Goal: Transaction & Acquisition: Purchase product/service

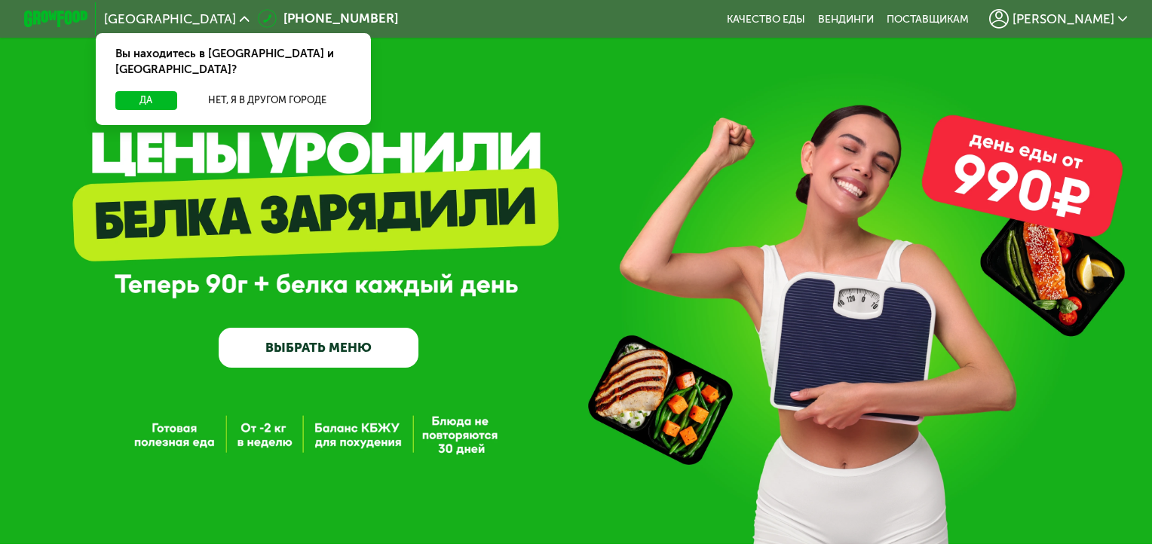
click at [157, 95] on div "Да Нет, я в другом городе" at bounding box center [233, 108] width 281 height 35
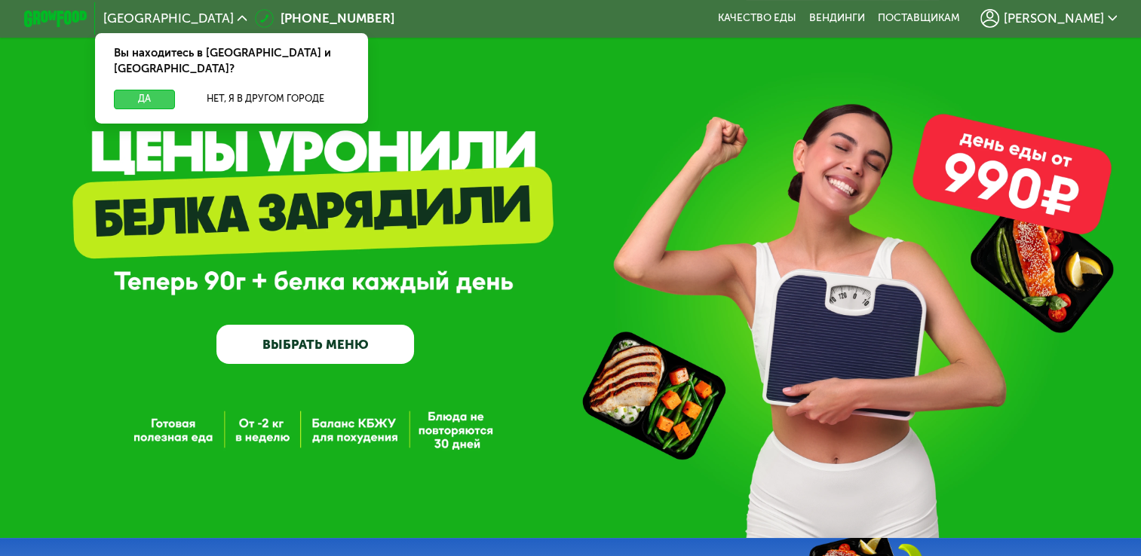
click at [139, 90] on button "Да" at bounding box center [144, 99] width 61 height 19
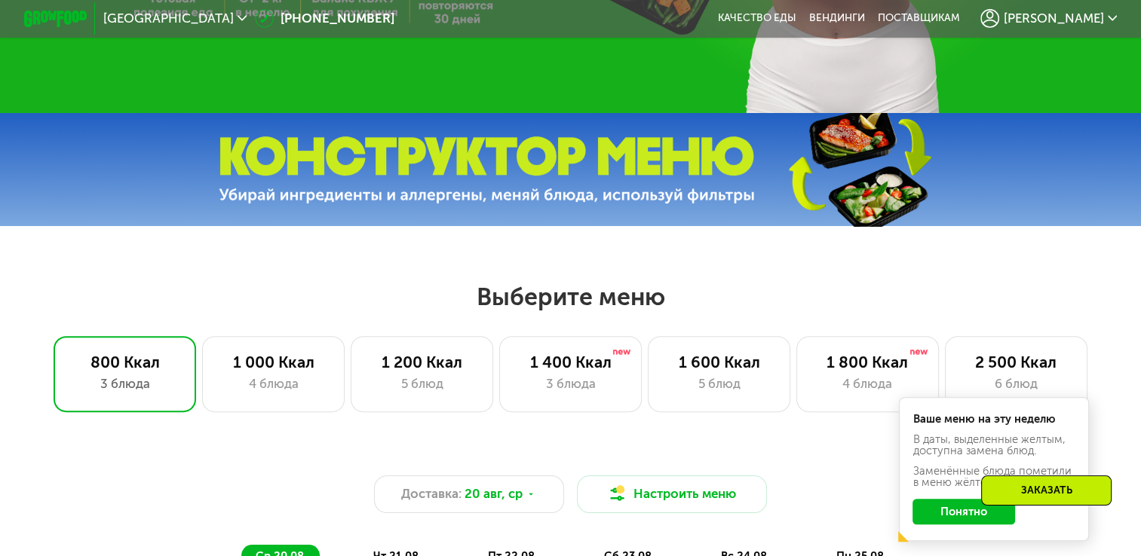
scroll to position [528, 0]
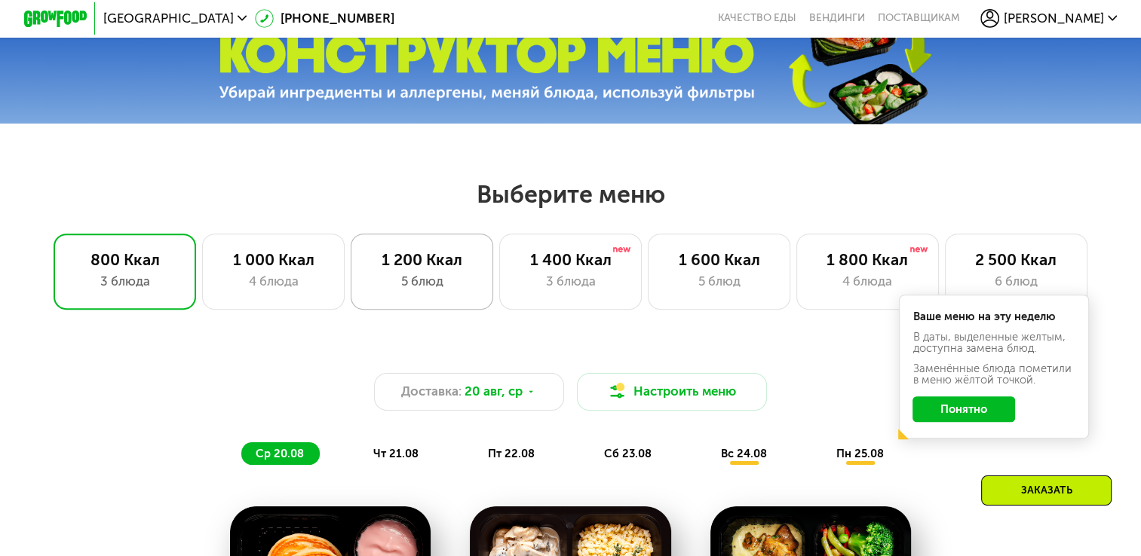
click at [381, 288] on div "5 блюд" at bounding box center [421, 281] width 109 height 19
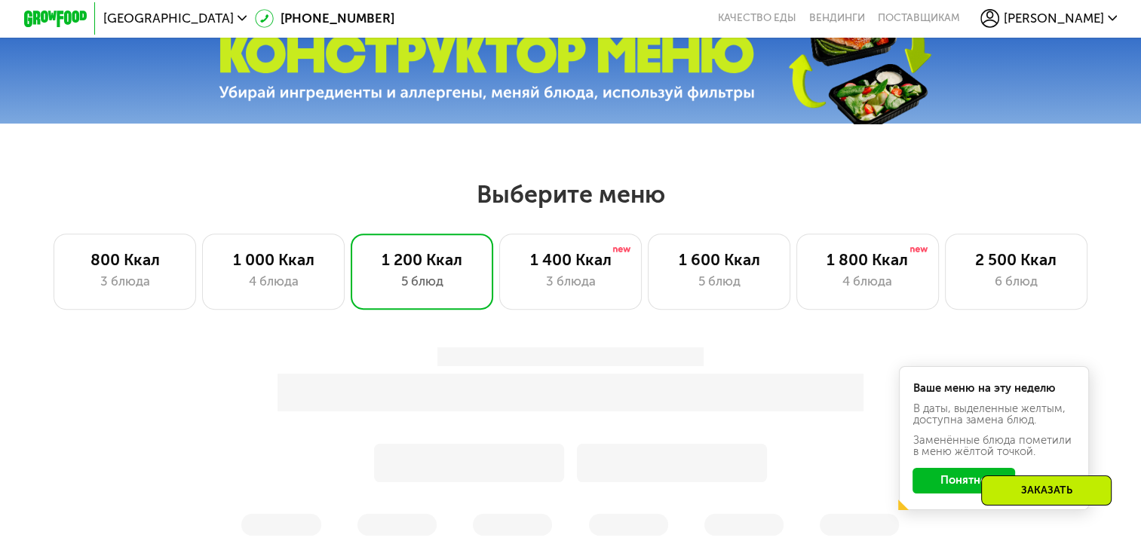
scroll to position [679, 0]
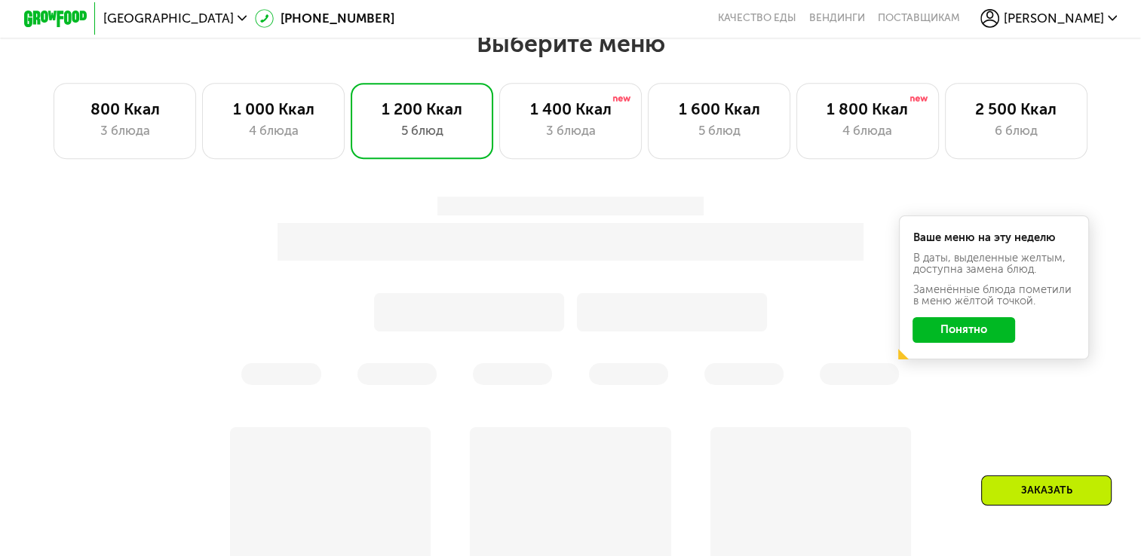
click at [976, 343] on button "Понятно" at bounding box center [963, 330] width 103 height 26
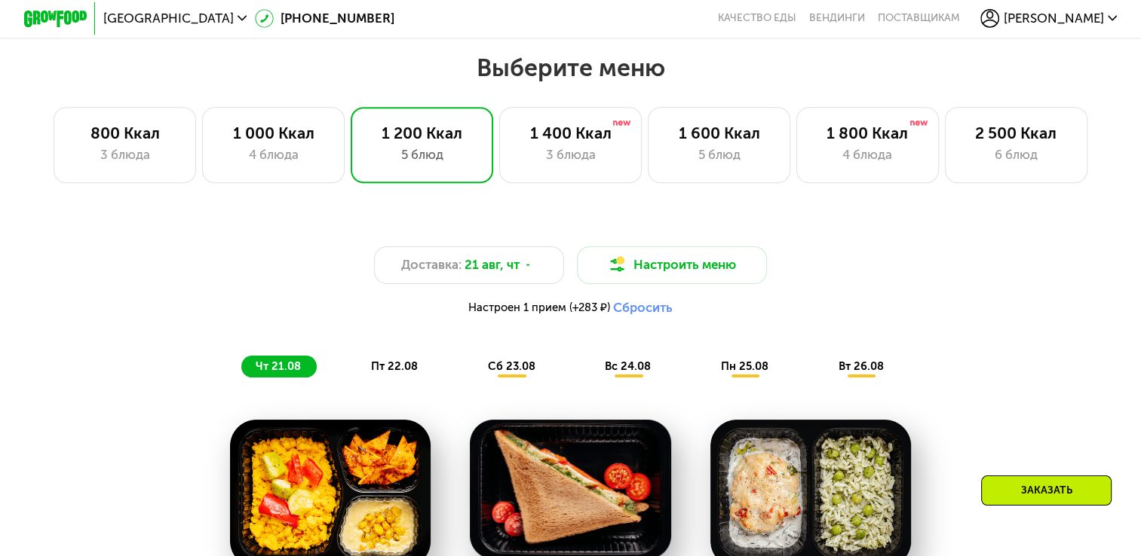
scroll to position [528, 0]
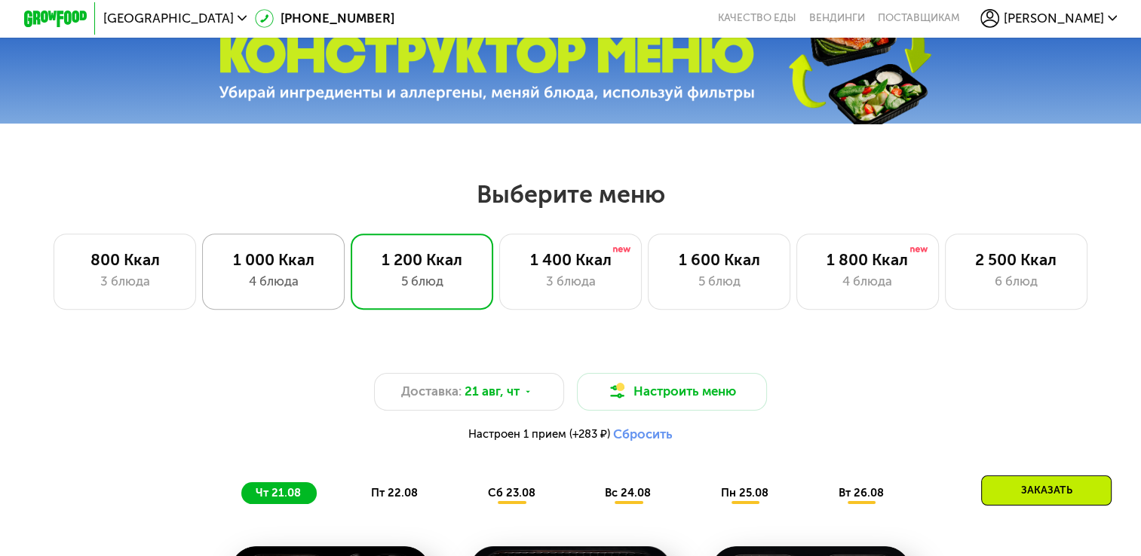
click at [305, 279] on div "4 блюда" at bounding box center [273, 281] width 109 height 19
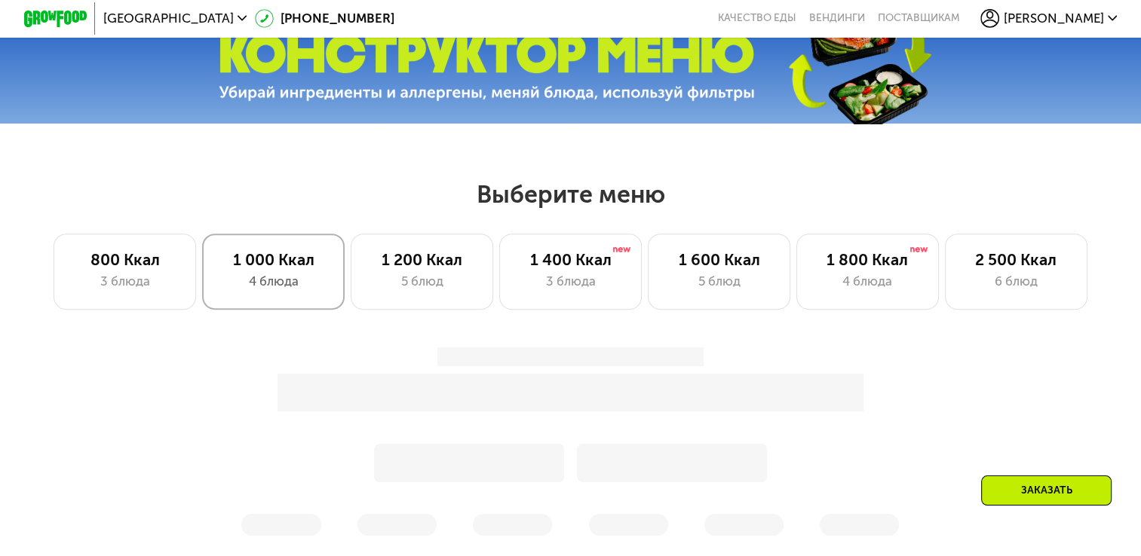
click at [308, 310] on div "1 000 Ккал 4 блюда" at bounding box center [273, 272] width 142 height 76
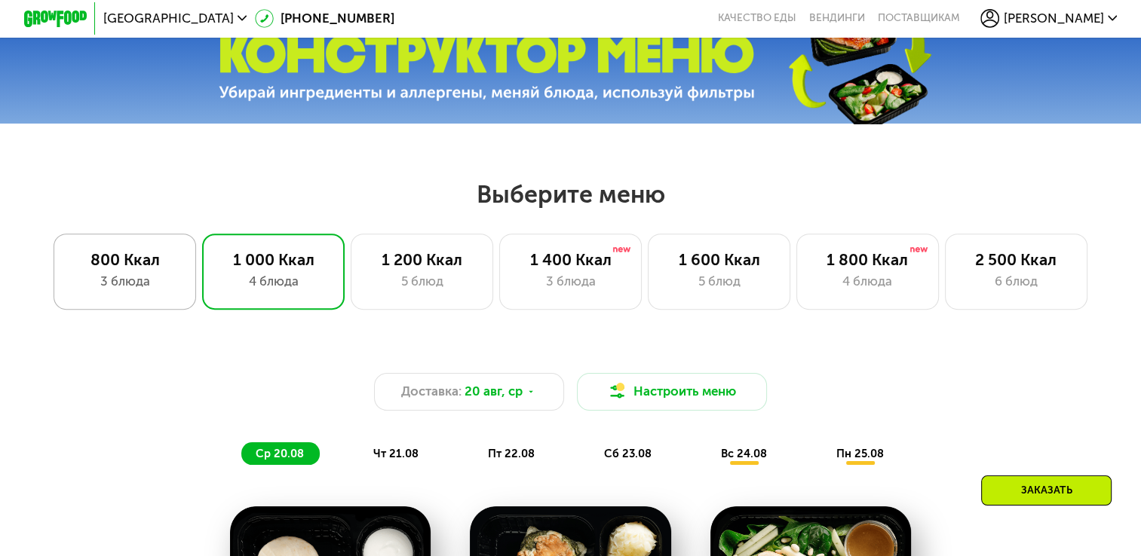
click at [130, 291] on div "3 блюда" at bounding box center [124, 281] width 109 height 19
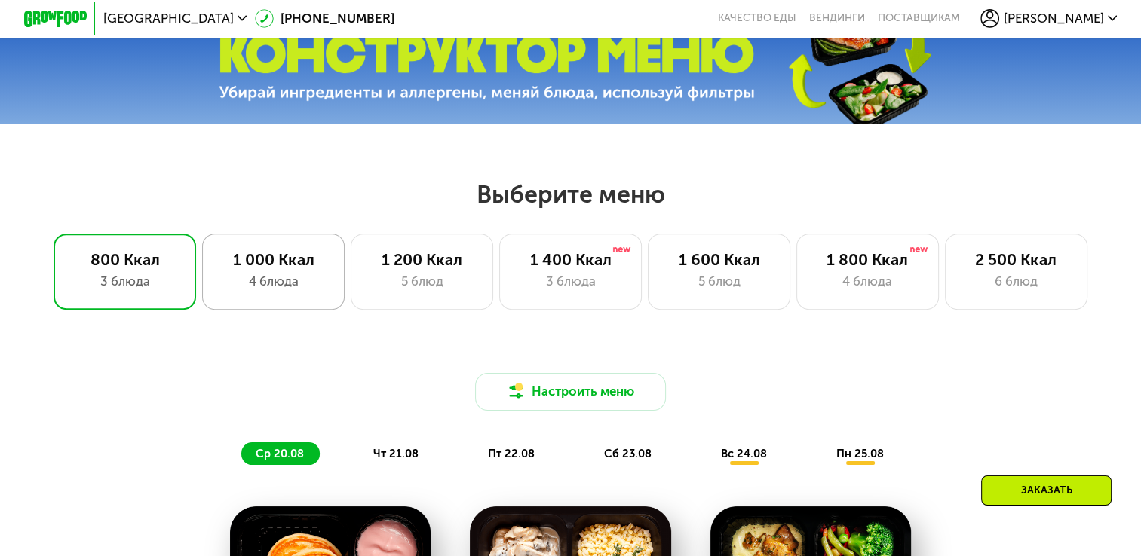
click at [293, 288] on div "4 блюда" at bounding box center [273, 281] width 109 height 19
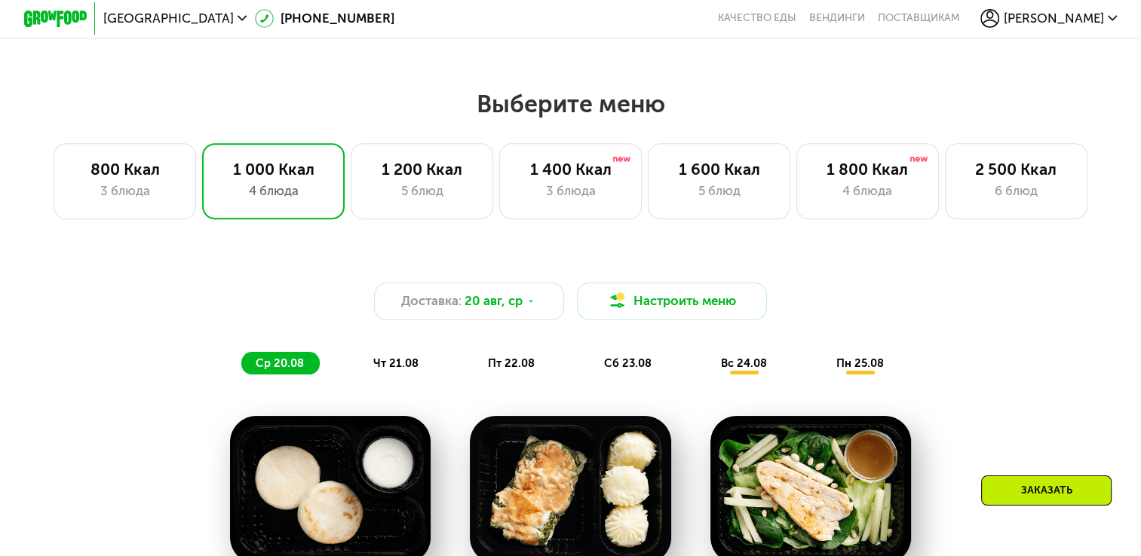
scroll to position [603, 0]
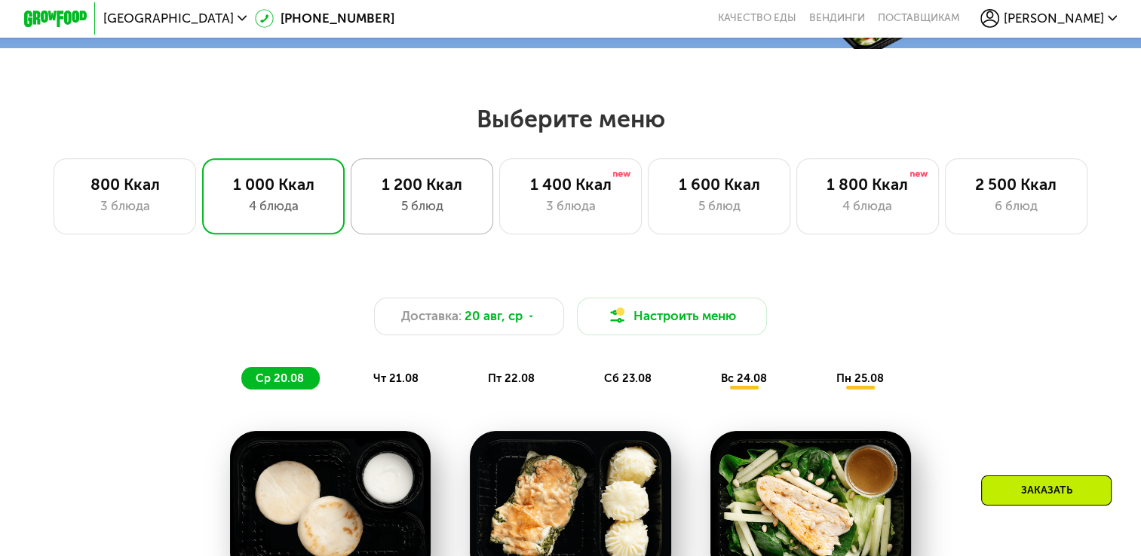
click at [400, 207] on div "5 блюд" at bounding box center [421, 206] width 109 height 19
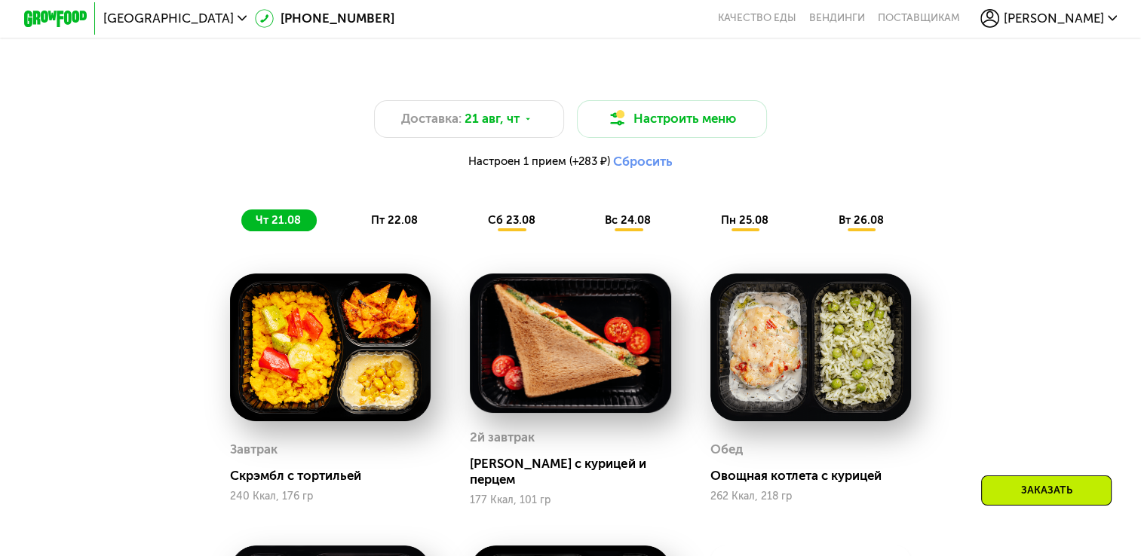
scroll to position [679, 0]
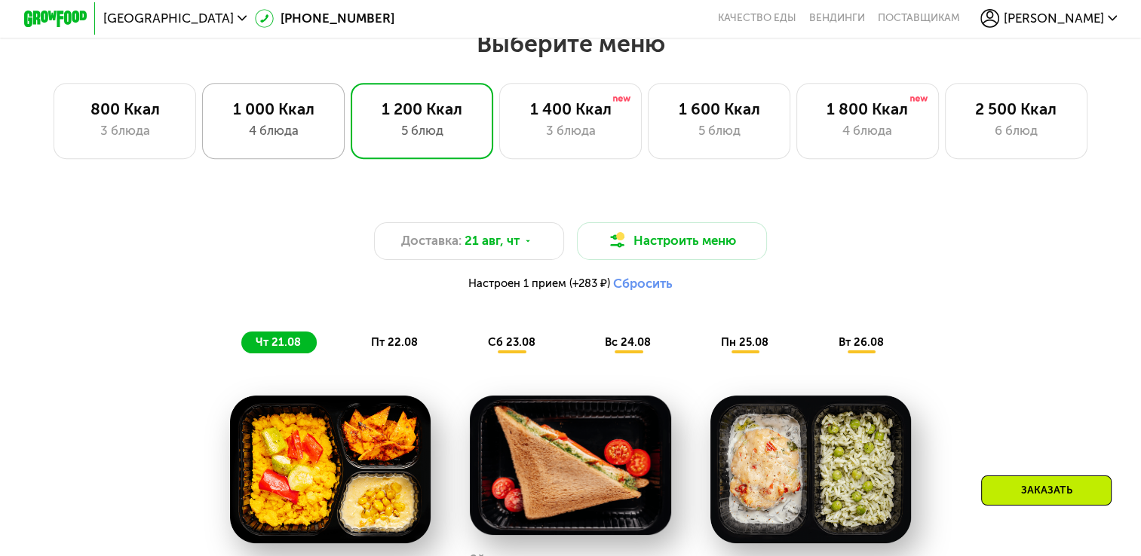
click at [234, 134] on div "4 блюда" at bounding box center [273, 130] width 109 height 19
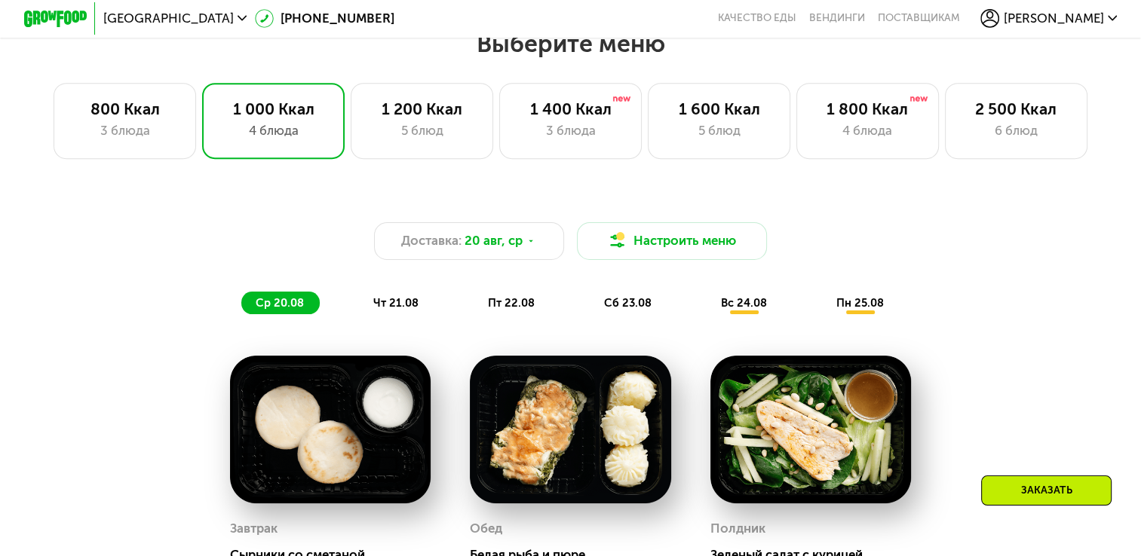
scroll to position [829, 0]
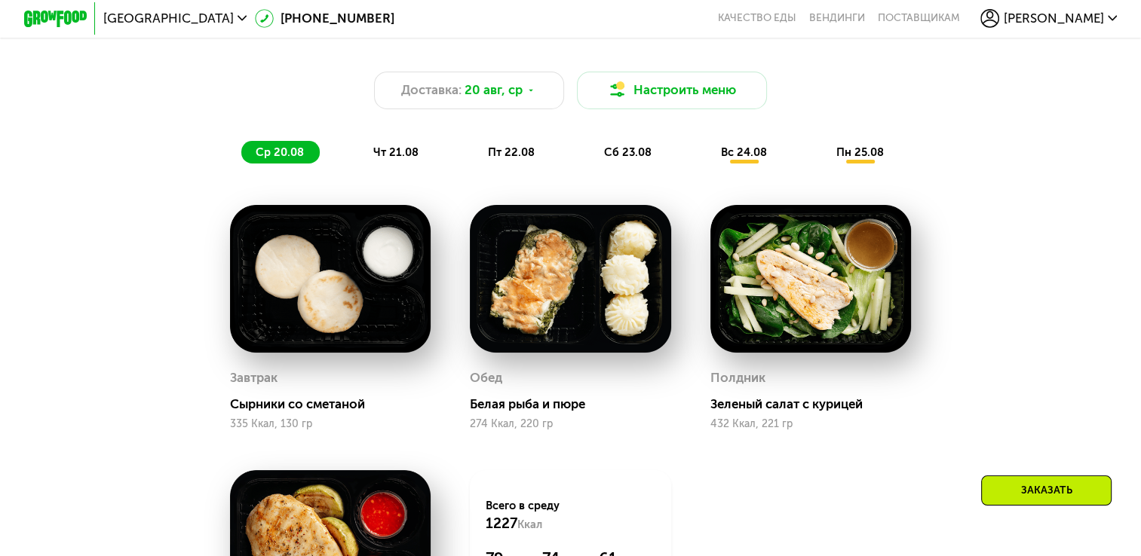
click at [410, 153] on span "чт 21.08" at bounding box center [395, 153] width 45 height 14
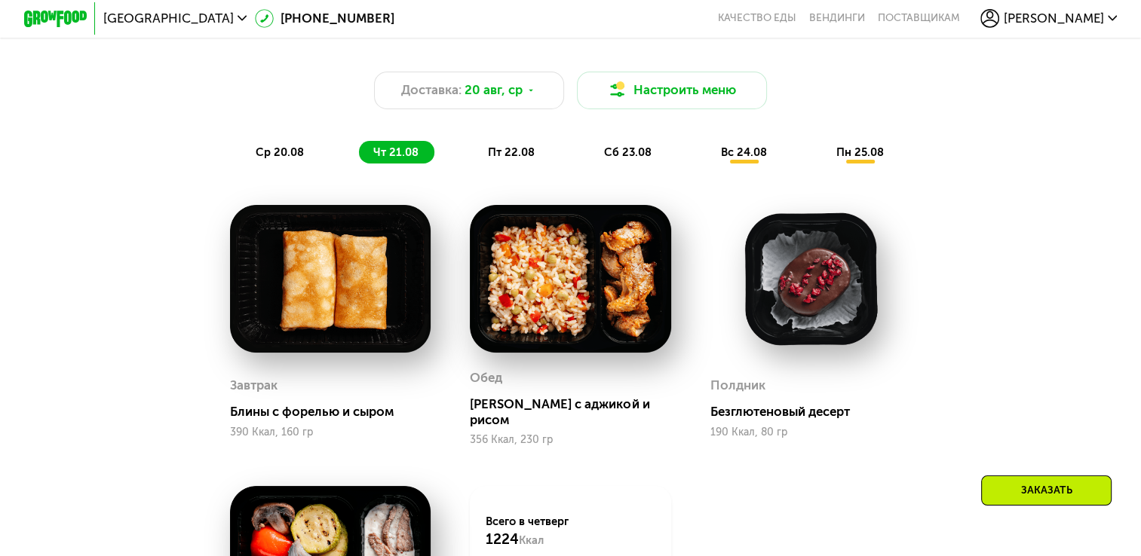
click at [519, 159] on span "пт 22.08" at bounding box center [511, 153] width 47 height 14
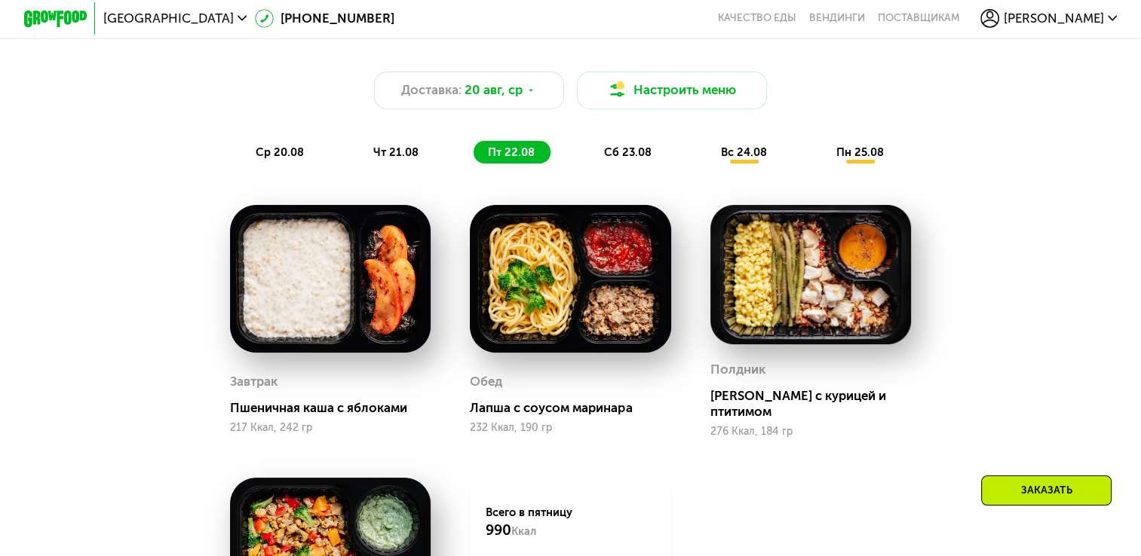
click at [706, 163] on div "сб 23.08" at bounding box center [744, 152] width 76 height 22
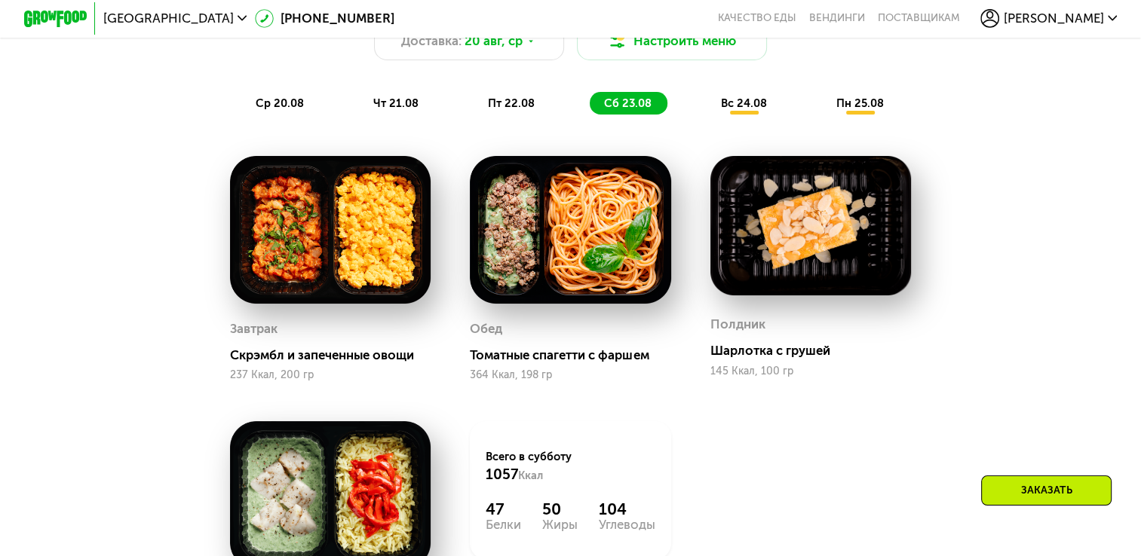
scroll to position [679, 0]
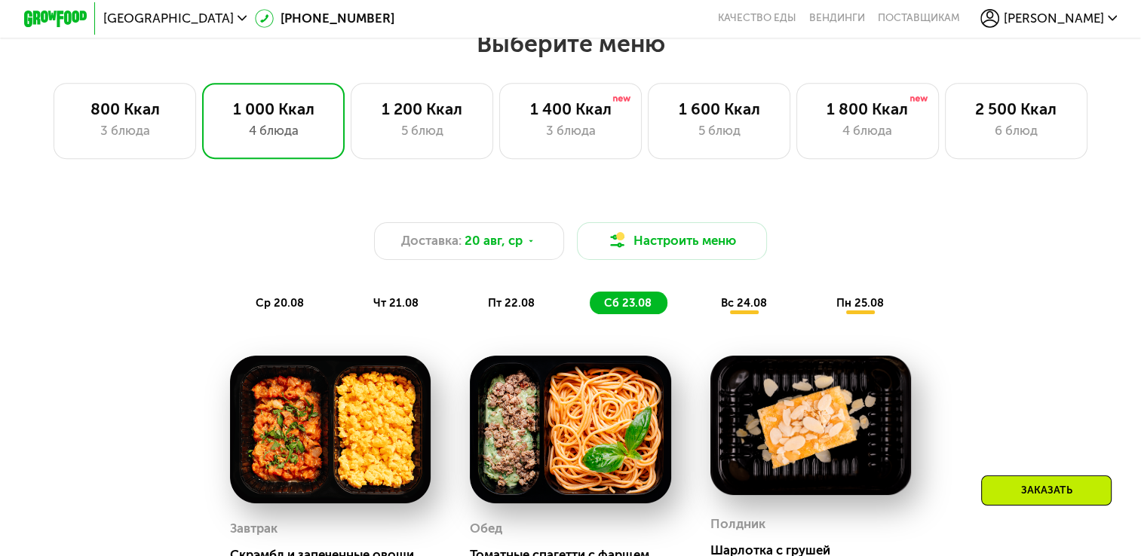
click at [739, 305] on span "вс 24.08" at bounding box center [744, 303] width 46 height 14
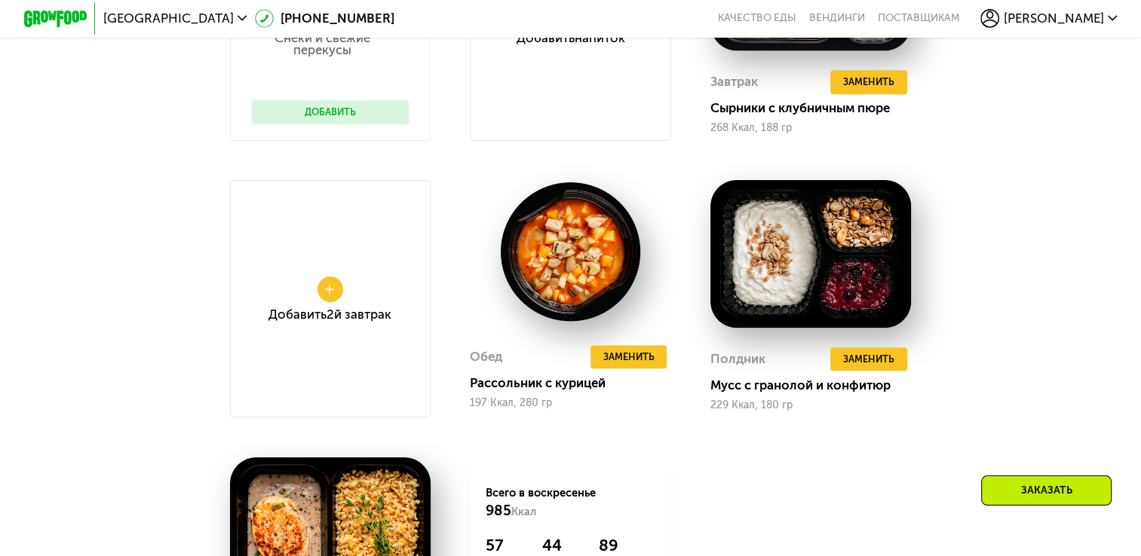
scroll to position [1282, 0]
